Goal: Task Accomplishment & Management: Complete application form

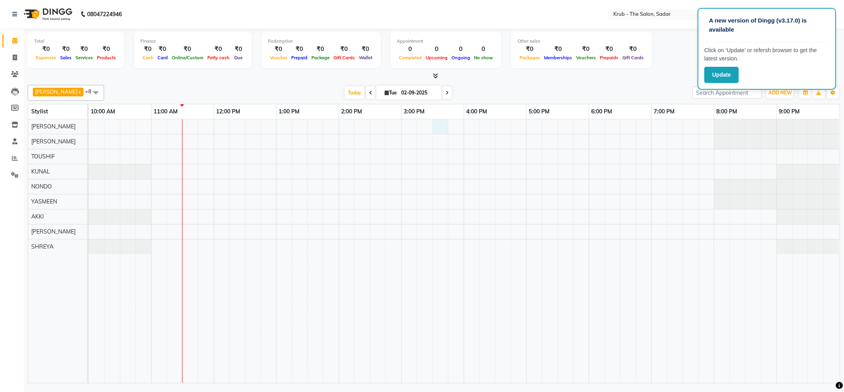
click at [439, 127] on div at bounding box center [464, 251] width 751 height 264
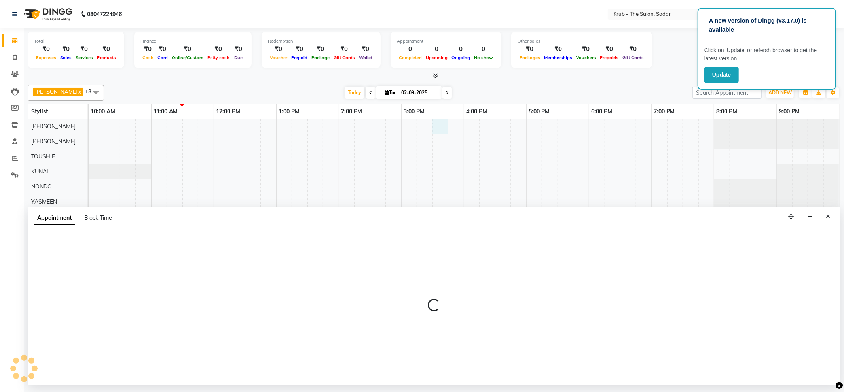
select select "24979"
select select "930"
select select "tentative"
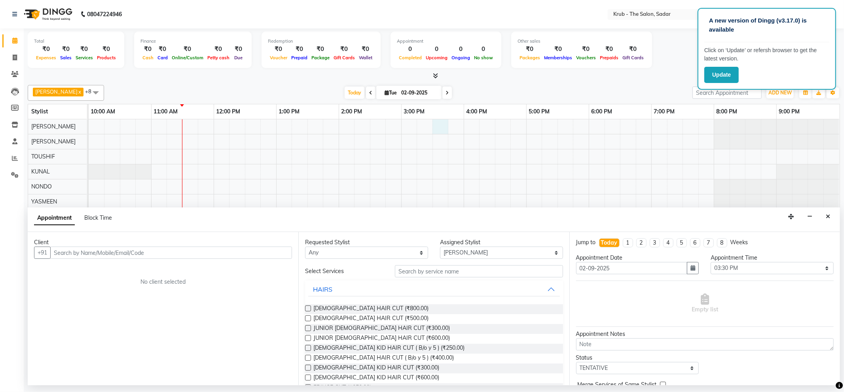
click at [66, 255] on input "text" at bounding box center [171, 253] width 242 height 12
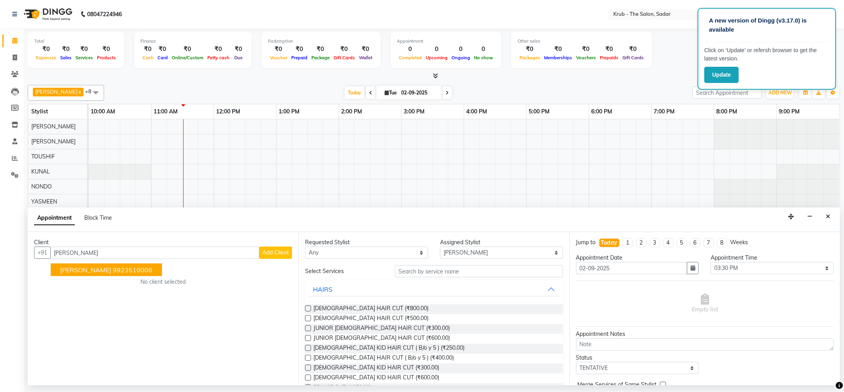
click at [88, 271] on span "[PERSON_NAME]" at bounding box center [85, 270] width 51 height 8
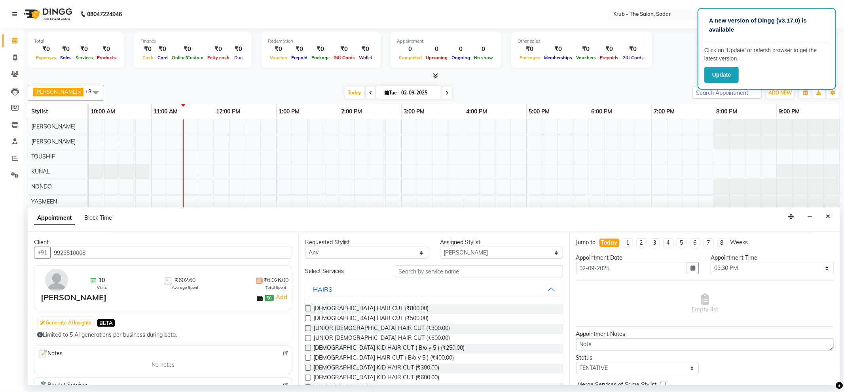
type input "9923510008"
click at [306, 320] on label at bounding box center [308, 319] width 6 height 6
click at [306, 320] on input "checkbox" at bounding box center [307, 319] width 5 height 5
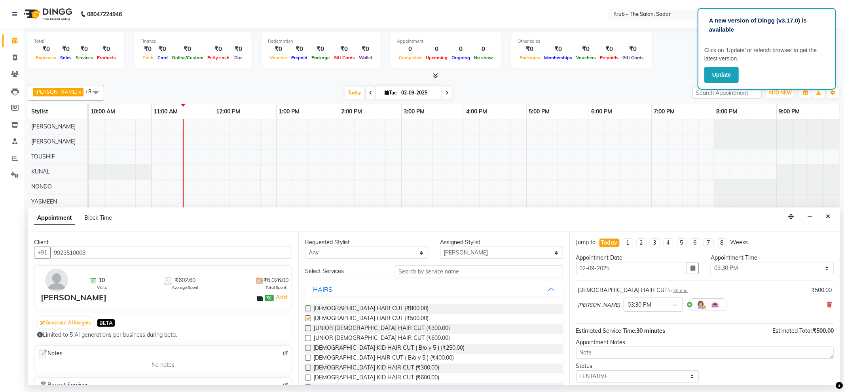
checkbox input "false"
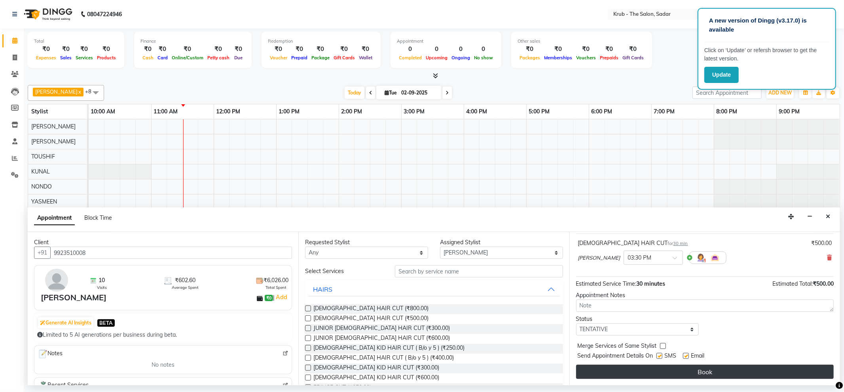
click at [676, 373] on button "Book" at bounding box center [704, 372] width 257 height 14
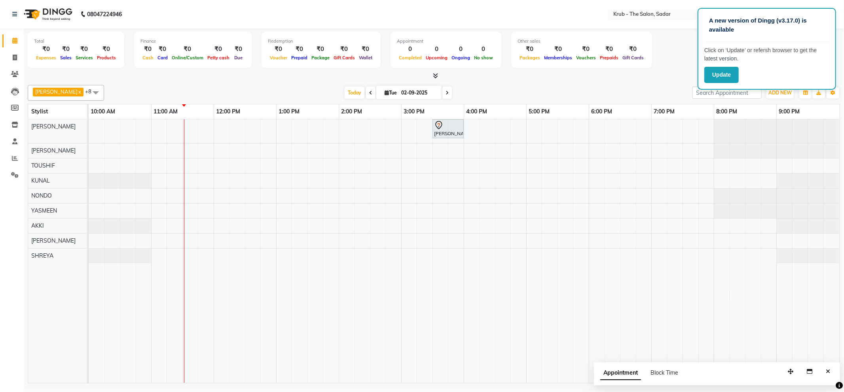
click at [366, 93] on span at bounding box center [370, 93] width 9 height 12
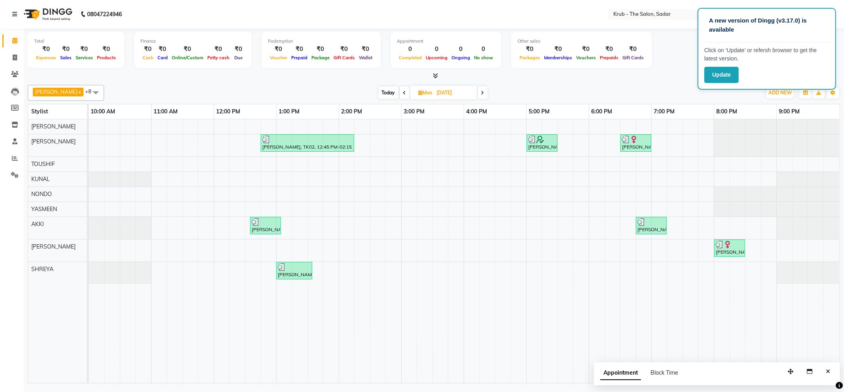
click at [478, 94] on span at bounding box center [482, 93] width 9 height 12
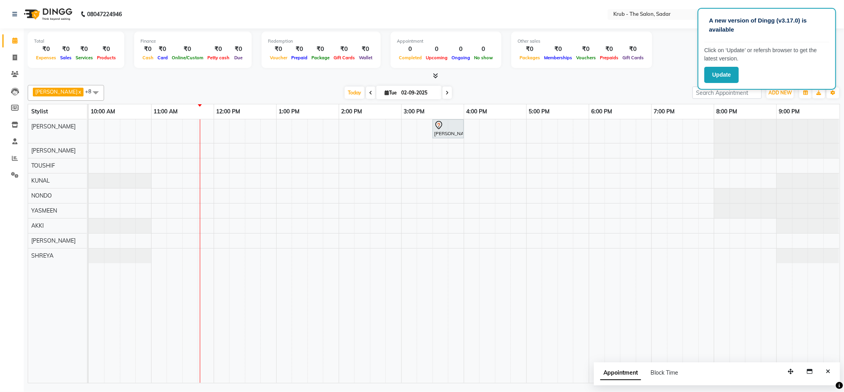
click at [369, 93] on icon at bounding box center [370, 93] width 3 height 5
click at [358, 93] on div "[DATE] [DATE]" at bounding box center [398, 93] width 580 height 12
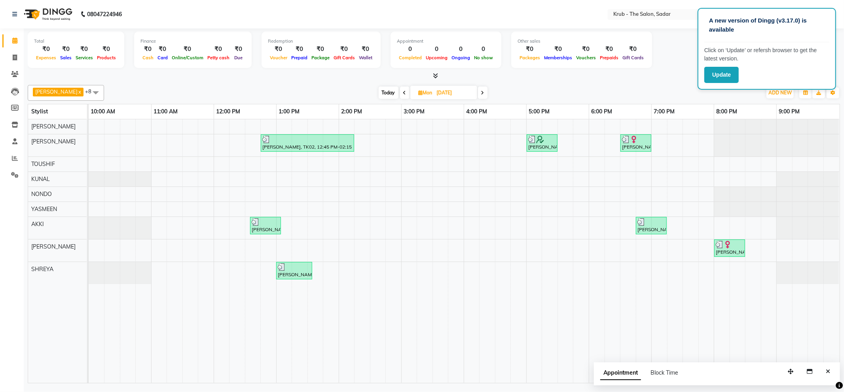
click at [478, 93] on span at bounding box center [482, 93] width 9 height 12
type input "02-09-2025"
